Goal: Check status: Check status

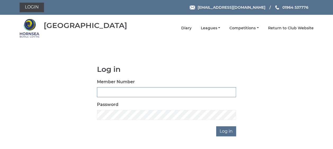
click at [142, 92] on input "Member Number" at bounding box center [166, 92] width 139 height 10
type input "0358"
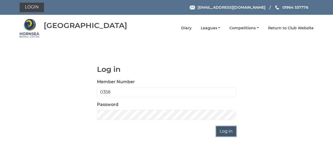
click at [225, 135] on input "Log in" at bounding box center [226, 132] width 20 height 10
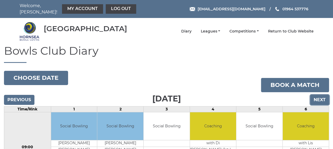
click at [319, 98] on input "Next" at bounding box center [319, 100] width 19 height 10
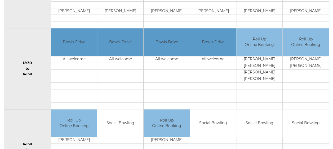
scroll to position [243, 0]
